Goal: Navigation & Orientation: Understand site structure

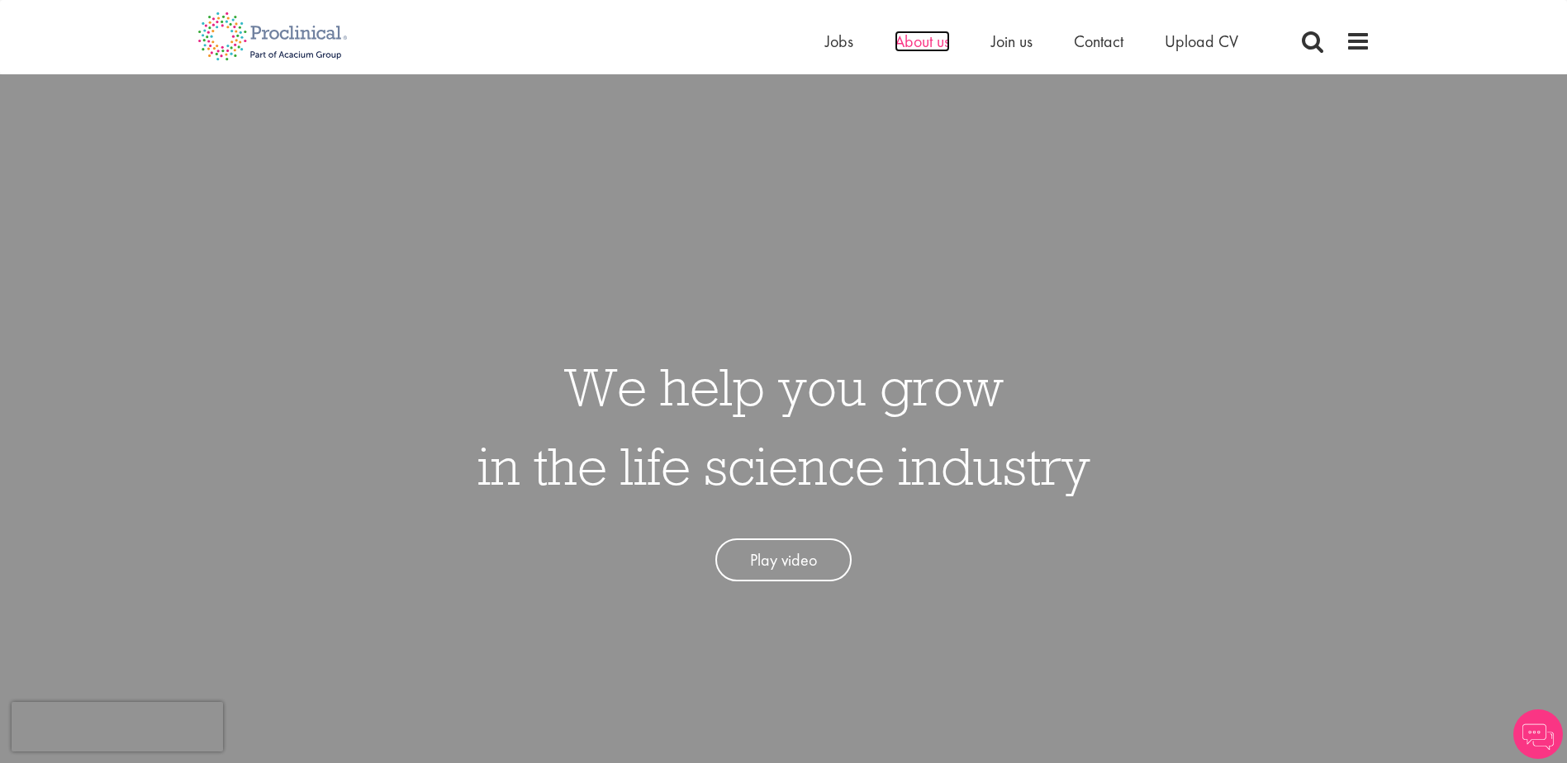
click at [921, 49] on span "About us" at bounding box center [921, 41] width 55 height 21
click at [1355, 41] on span at bounding box center [1357, 41] width 25 height 25
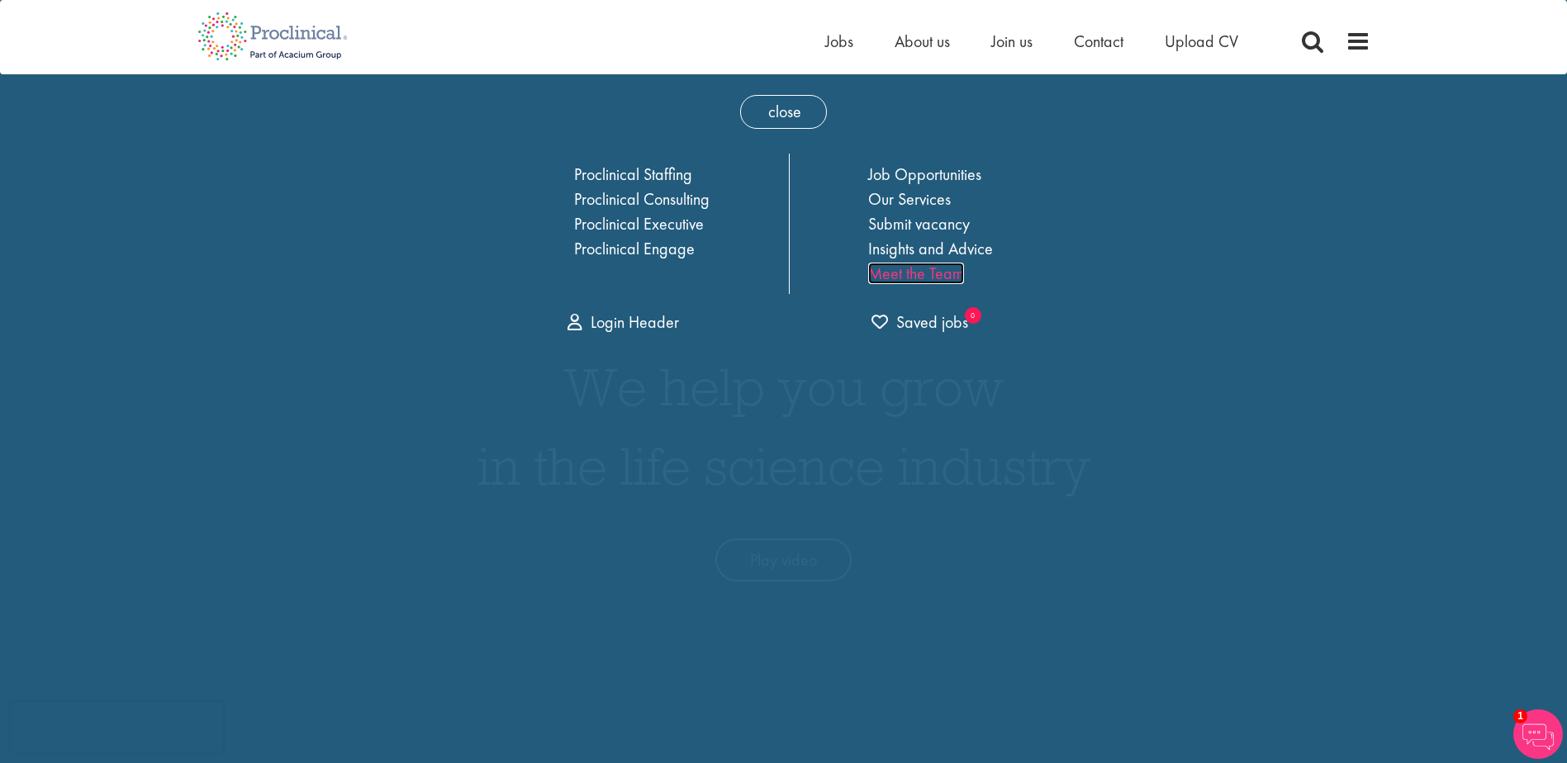
click at [917, 272] on link "Meet the Team" at bounding box center [916, 273] width 96 height 21
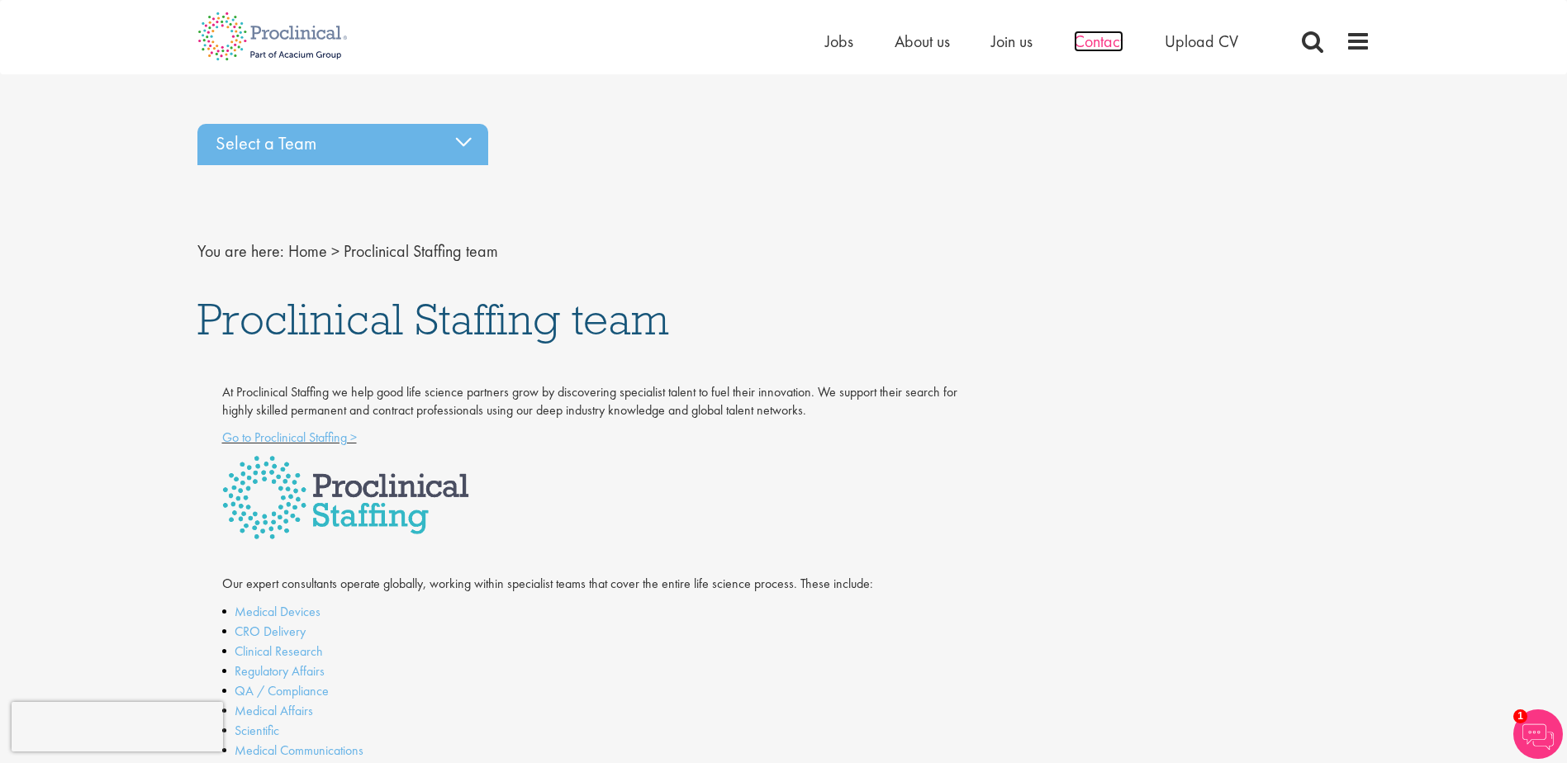
click at [1086, 37] on span "Contact" at bounding box center [1099, 41] width 50 height 21
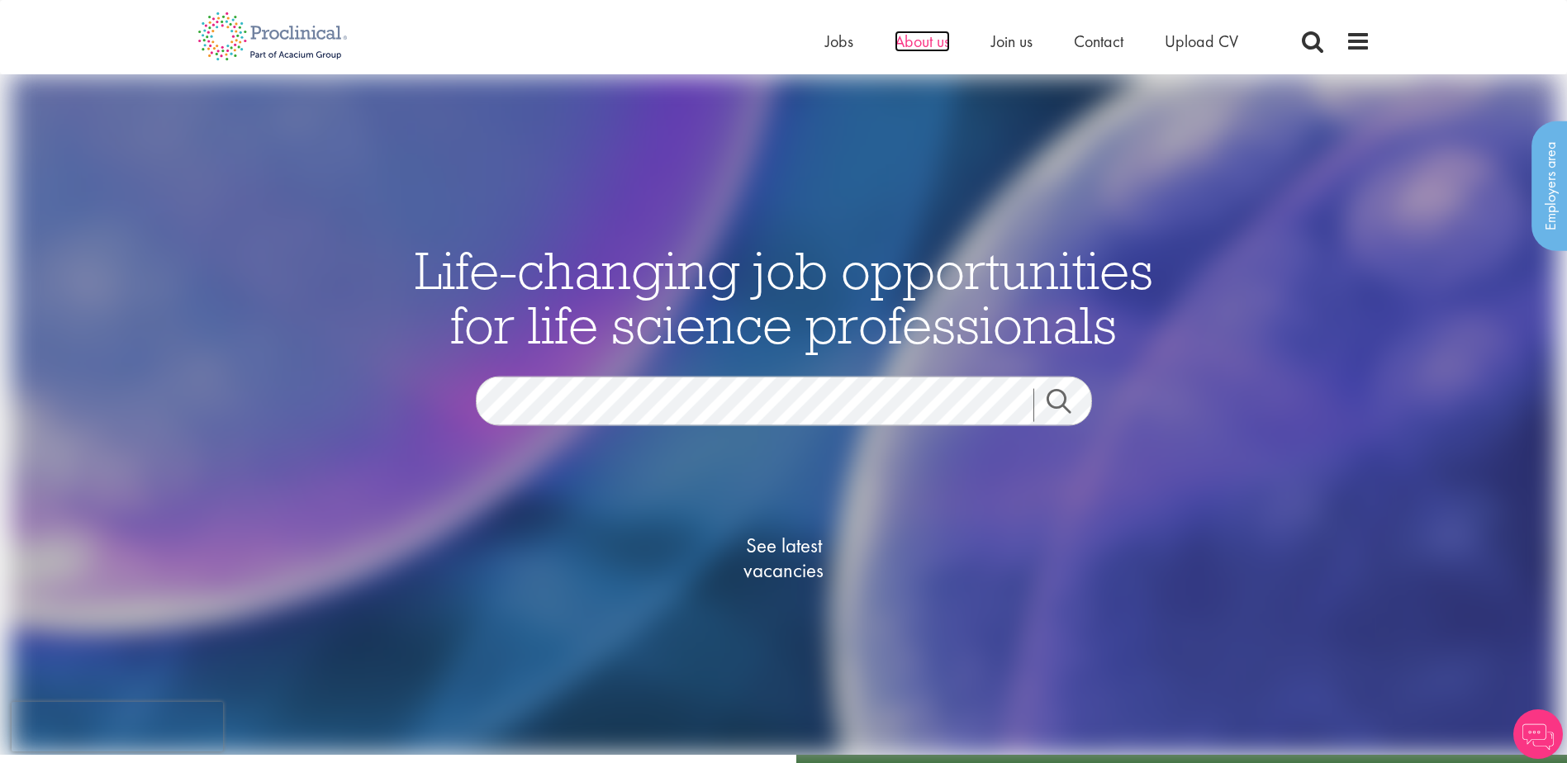
click at [914, 45] on span "About us" at bounding box center [921, 41] width 55 height 21
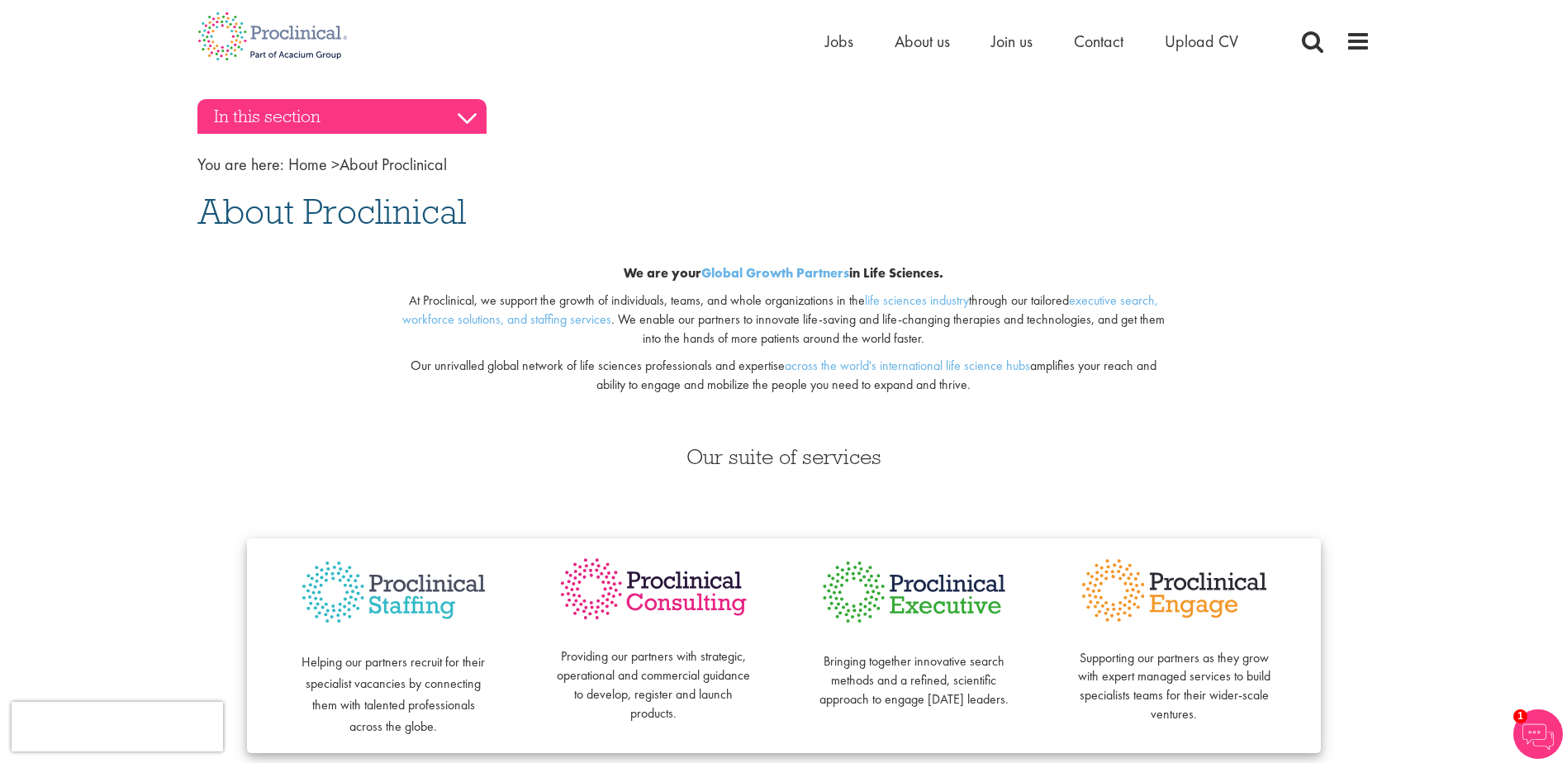
click at [336, 116] on h3 "In this section" at bounding box center [341, 116] width 289 height 35
click at [467, 116] on h3 "In this section" at bounding box center [341, 116] width 289 height 35
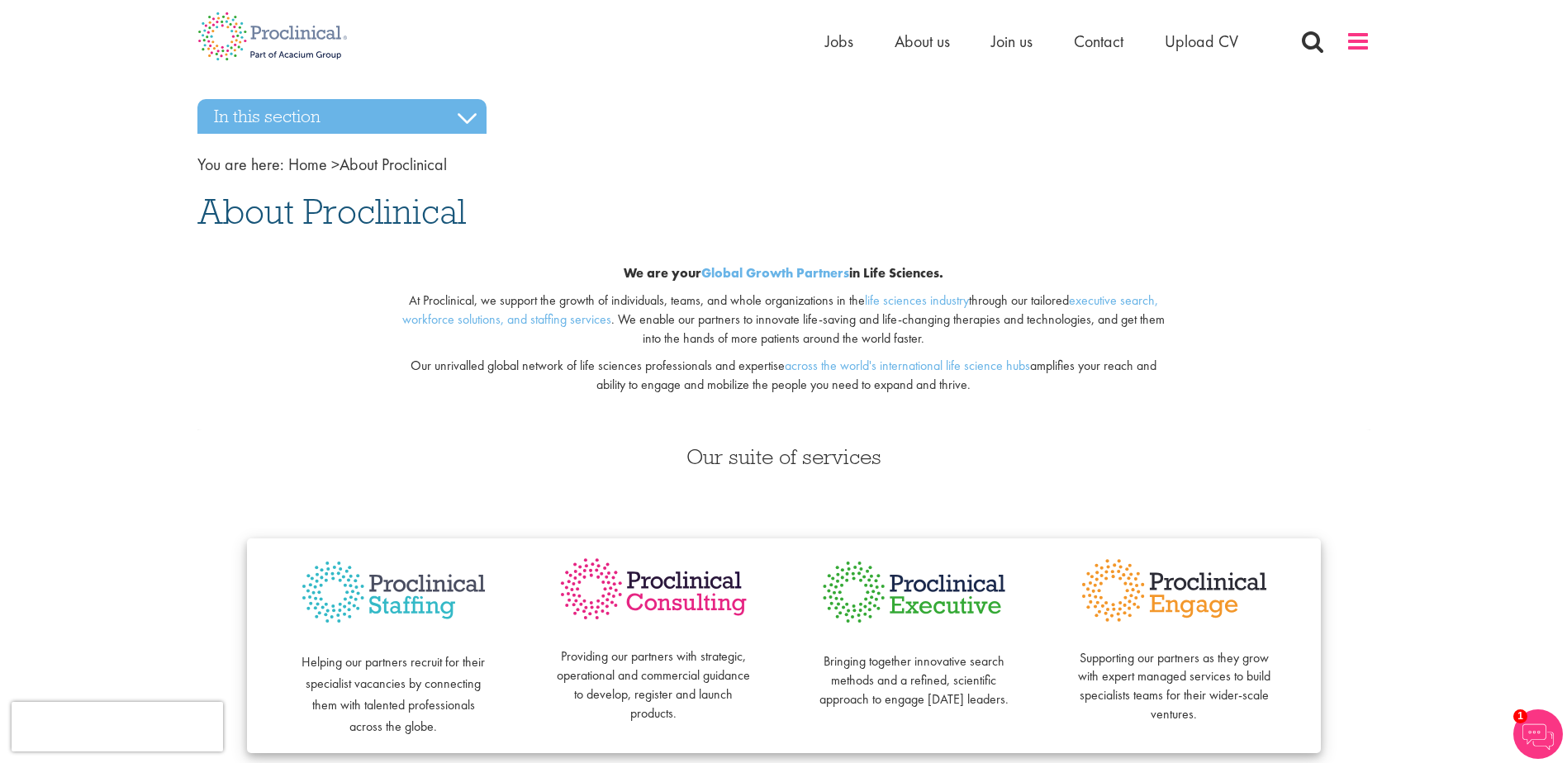
click at [1350, 37] on span at bounding box center [1357, 41] width 25 height 25
click at [1350, 38] on span at bounding box center [1357, 41] width 25 height 25
